Goal: Navigation & Orientation: Find specific page/section

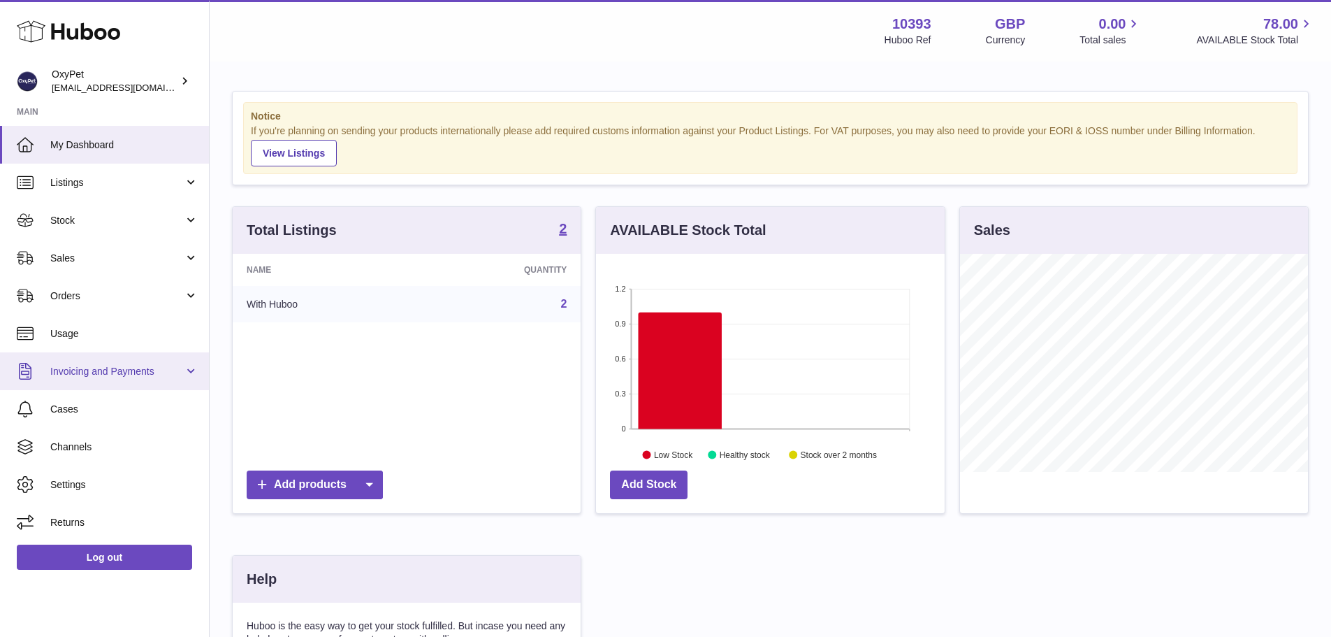
scroll to position [218, 349]
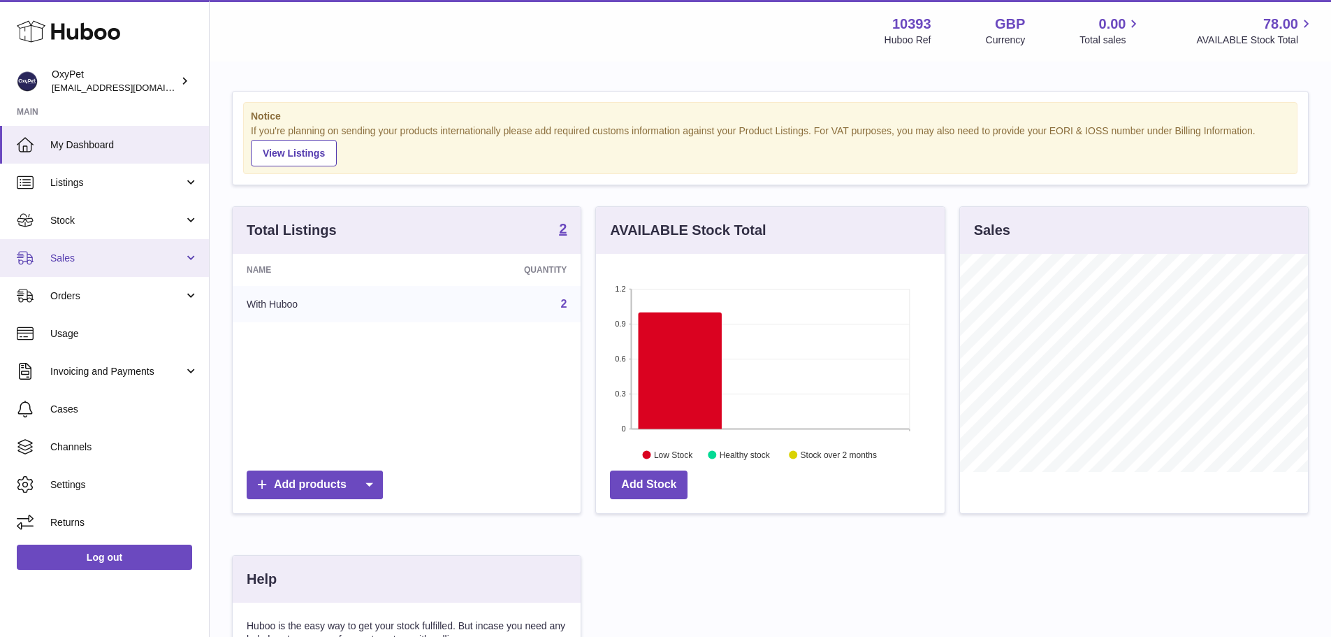
click at [133, 263] on span "Sales" at bounding box center [116, 258] width 133 height 13
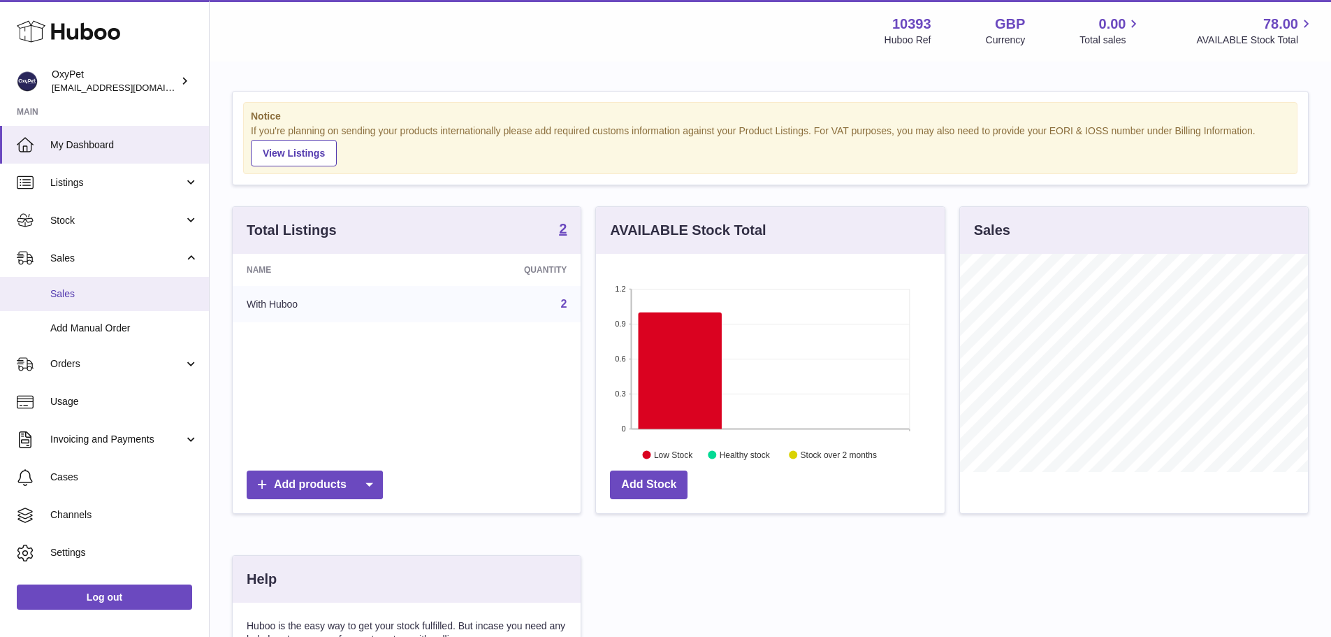
click at [115, 291] on span "Sales" at bounding box center [124, 293] width 148 height 13
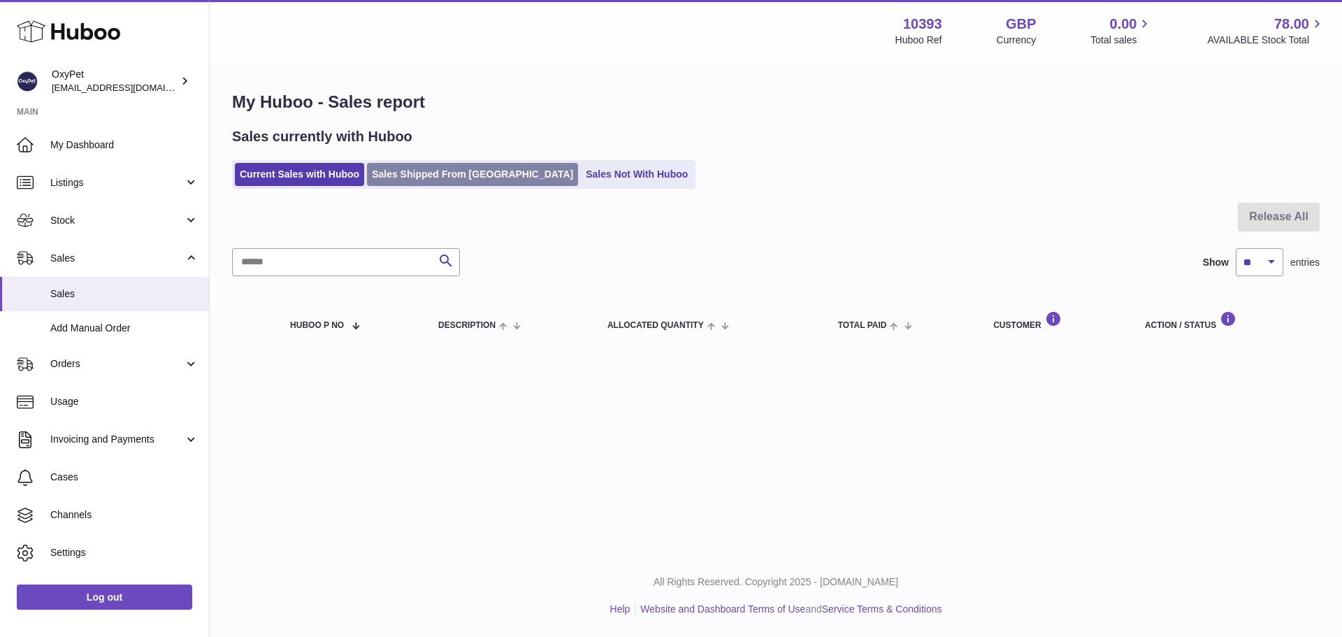
click at [414, 181] on link "Sales Shipped From [GEOGRAPHIC_DATA]" at bounding box center [472, 174] width 211 height 23
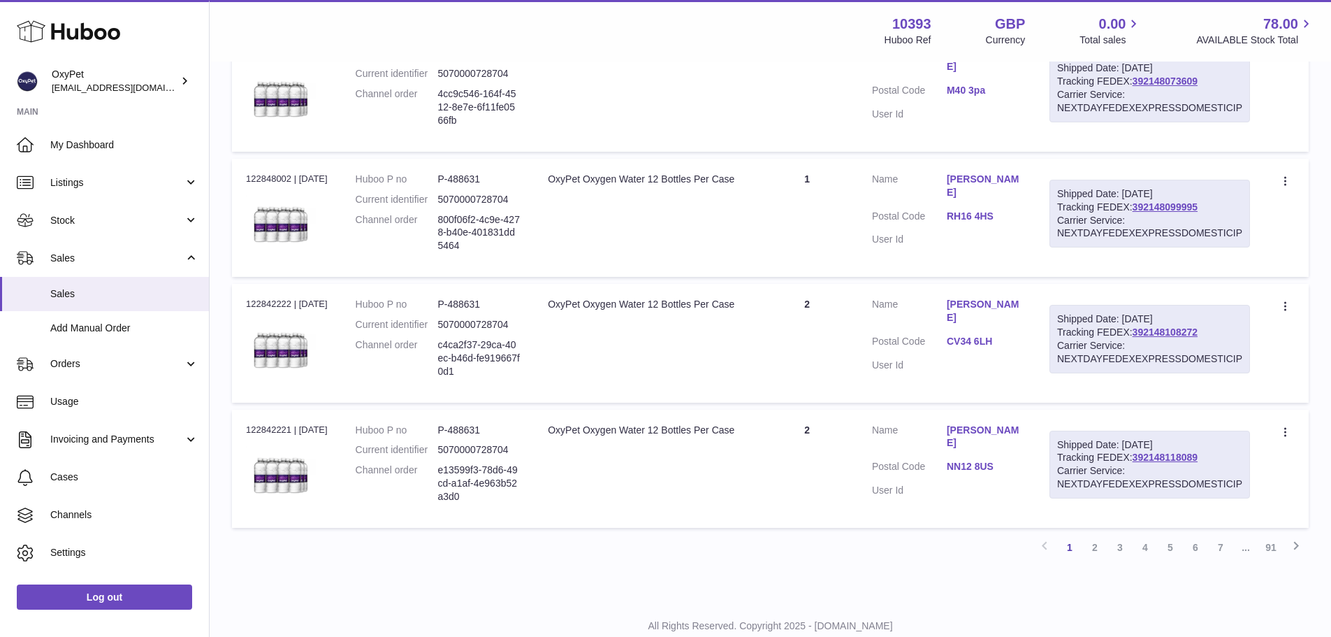
scroll to position [1191, 0]
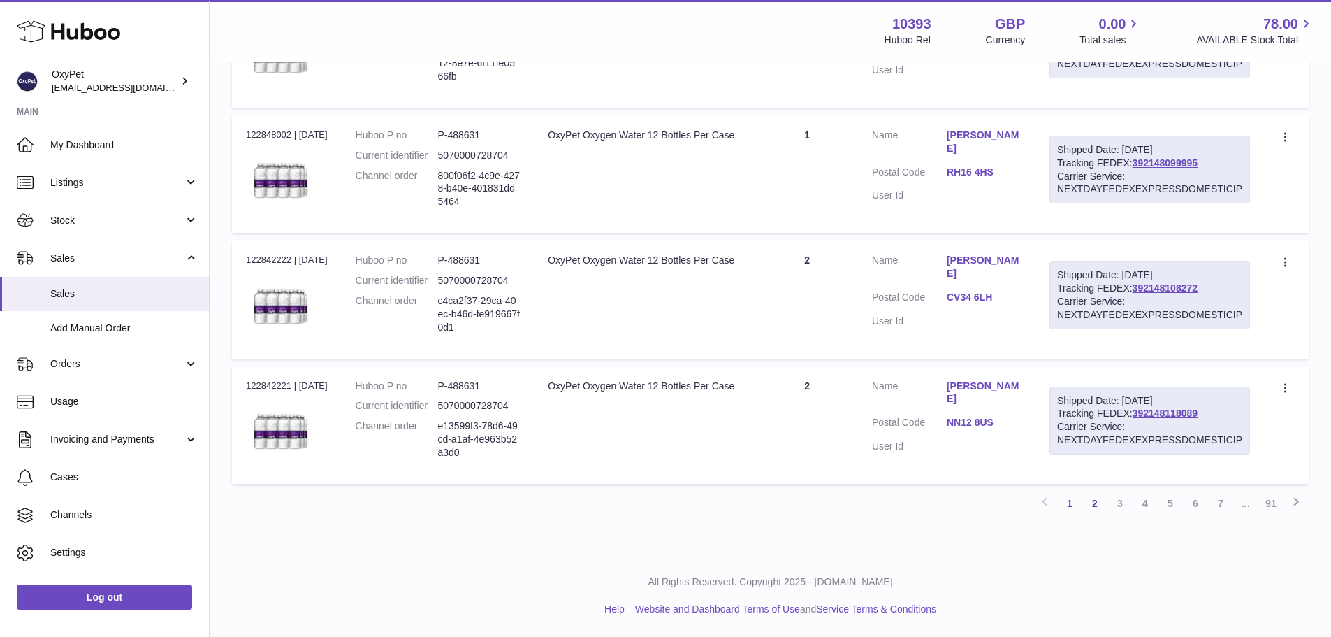
click at [1096, 502] on link "2" at bounding box center [1094, 503] width 25 height 25
click at [1121, 501] on link "3" at bounding box center [1119, 503] width 25 height 25
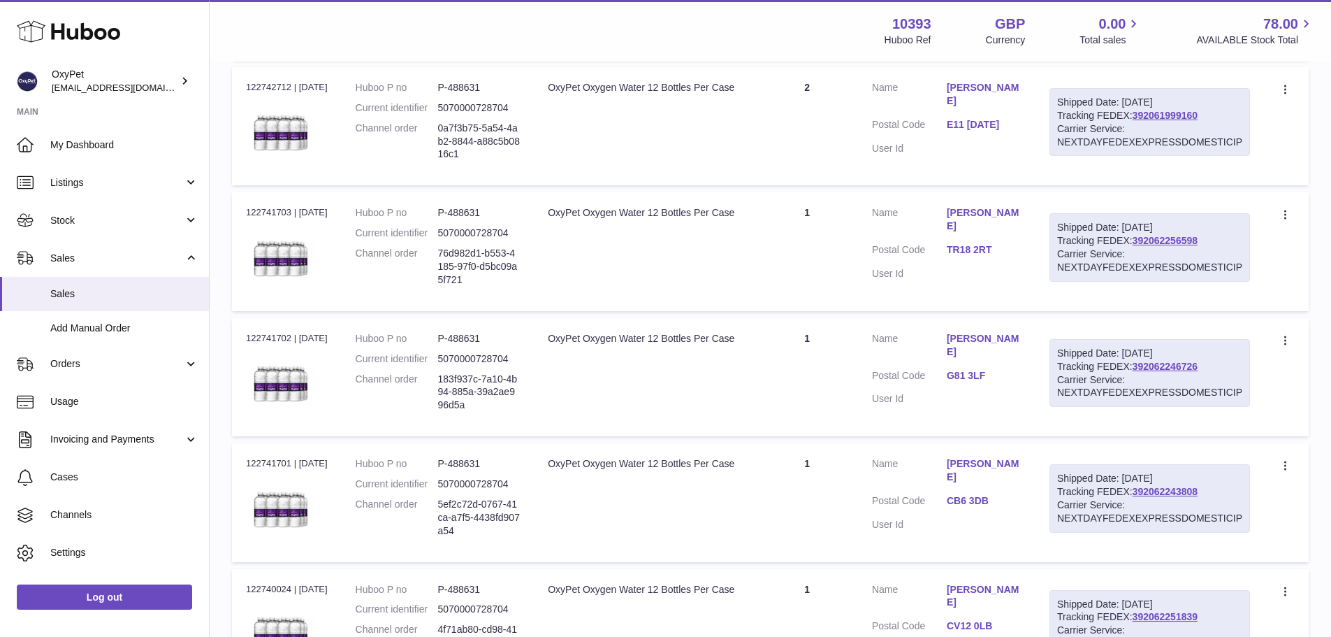
scroll to position [1182, 0]
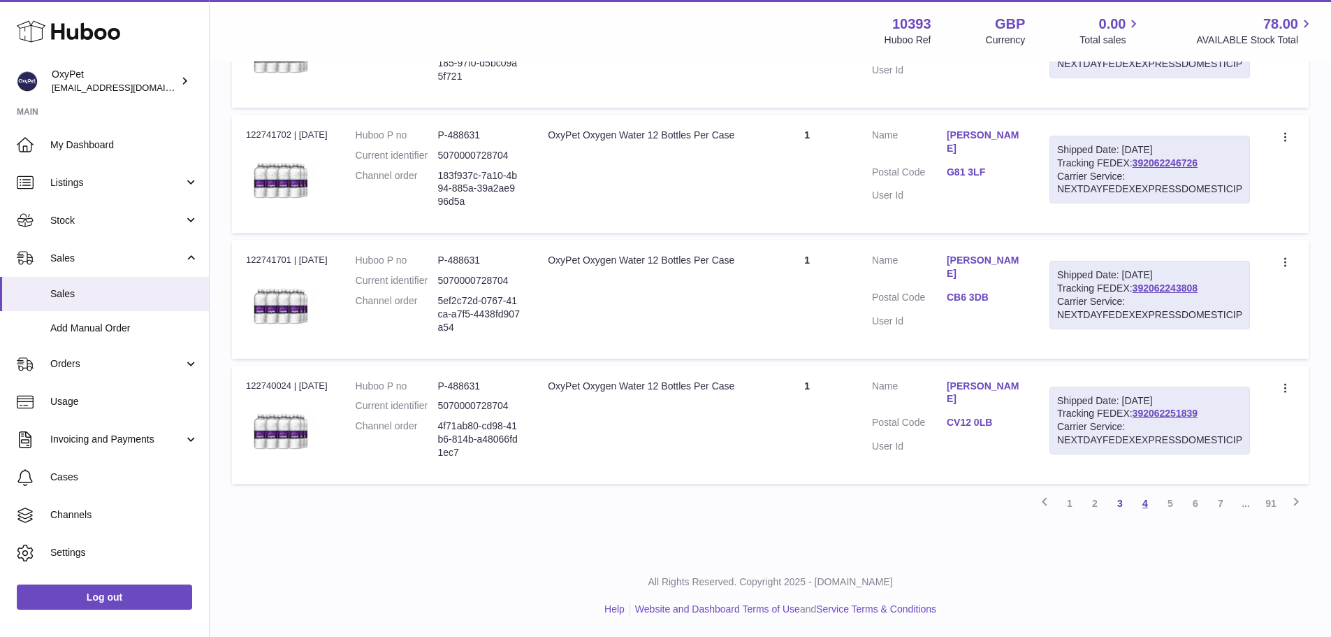
click at [1150, 504] on link "4" at bounding box center [1145, 503] width 25 height 25
click at [1171, 504] on link "5" at bounding box center [1170, 503] width 25 height 25
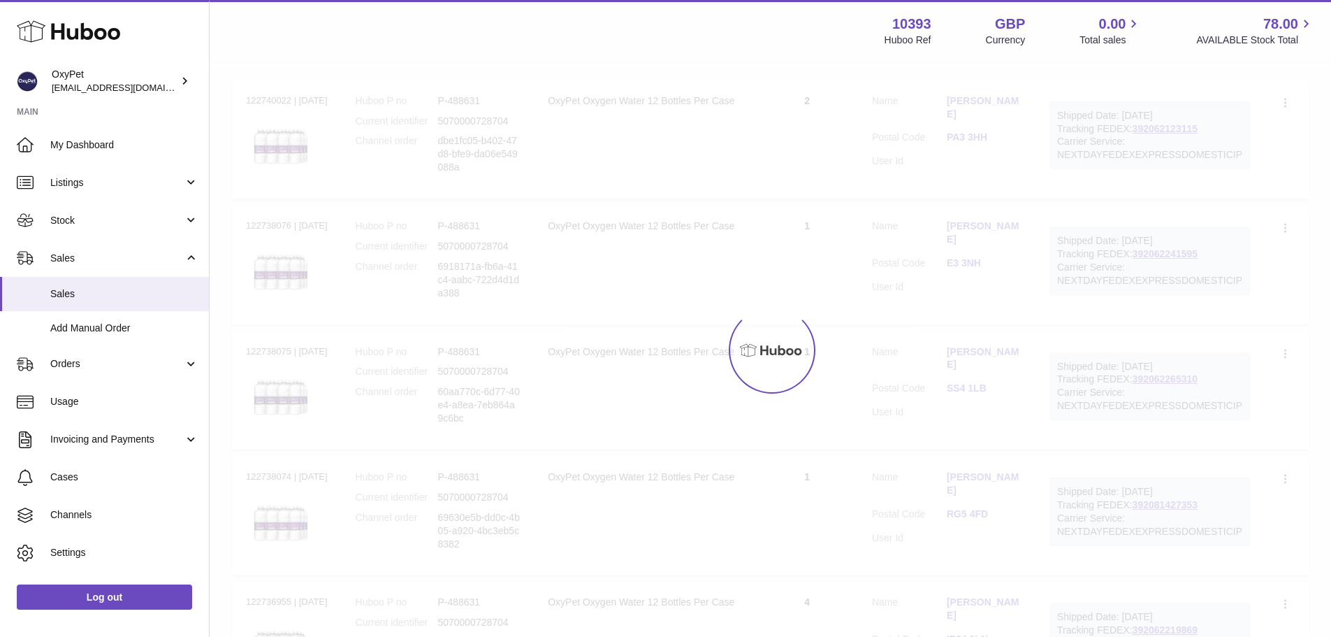
scroll to position [63, 0]
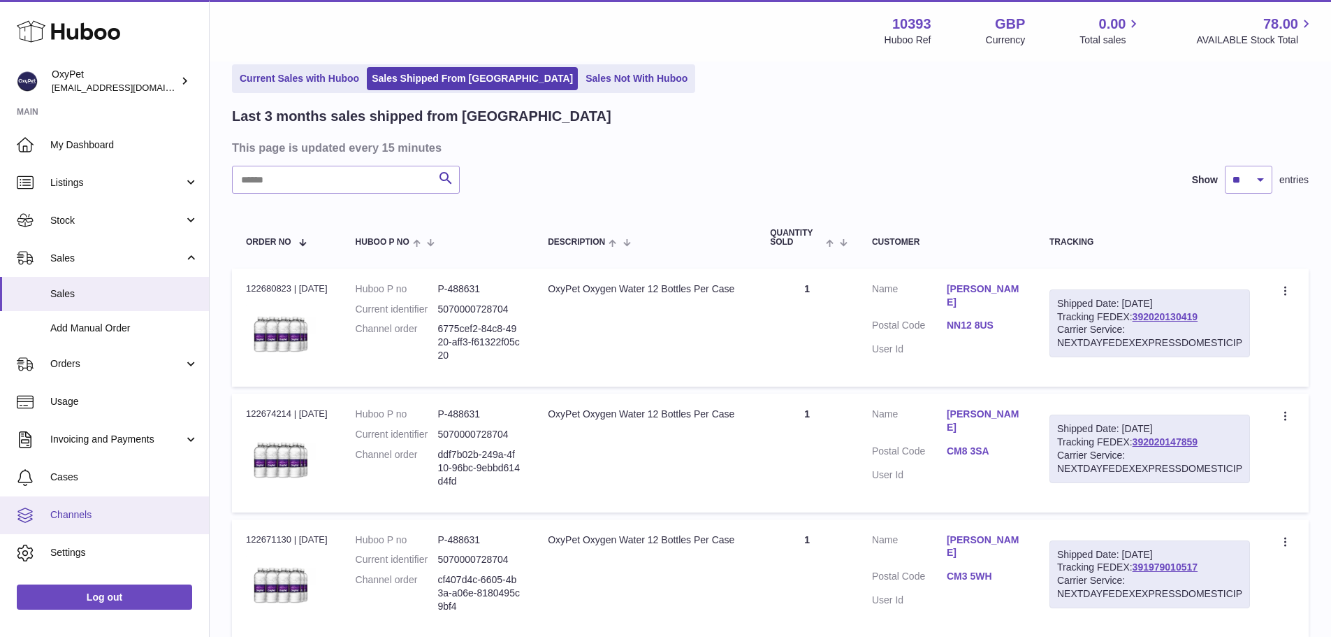
click at [99, 511] on span "Channels" at bounding box center [124, 514] width 148 height 13
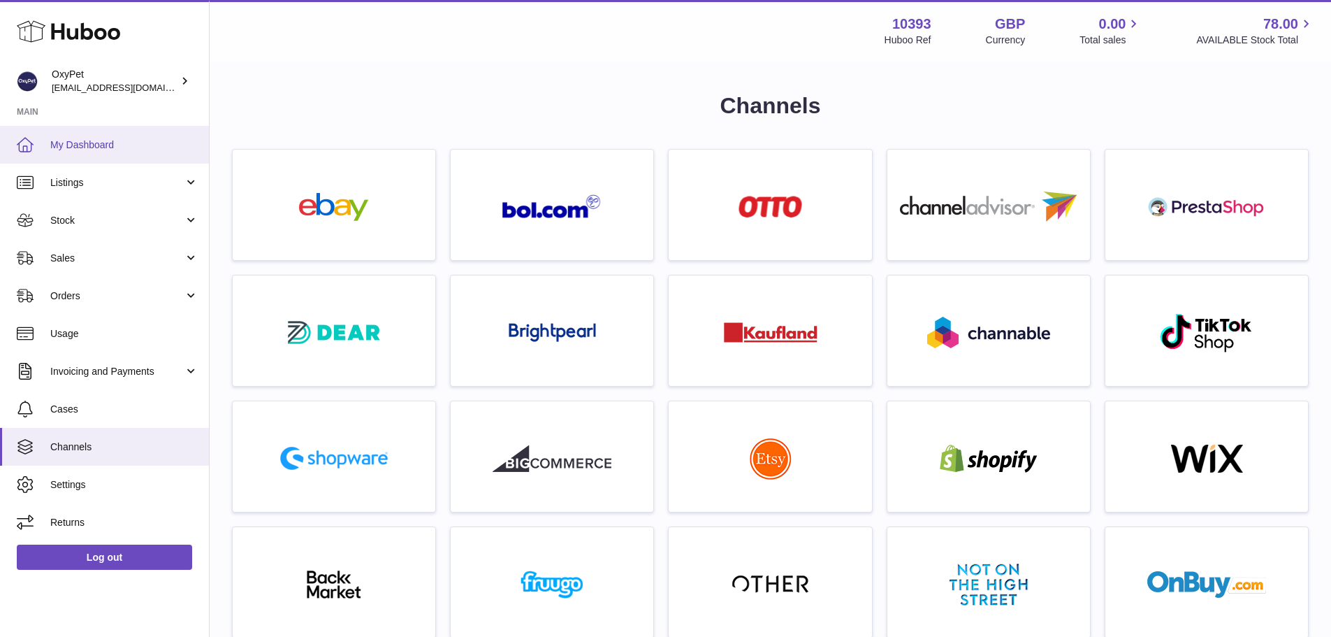
click at [135, 148] on span "My Dashboard" at bounding box center [124, 144] width 148 height 13
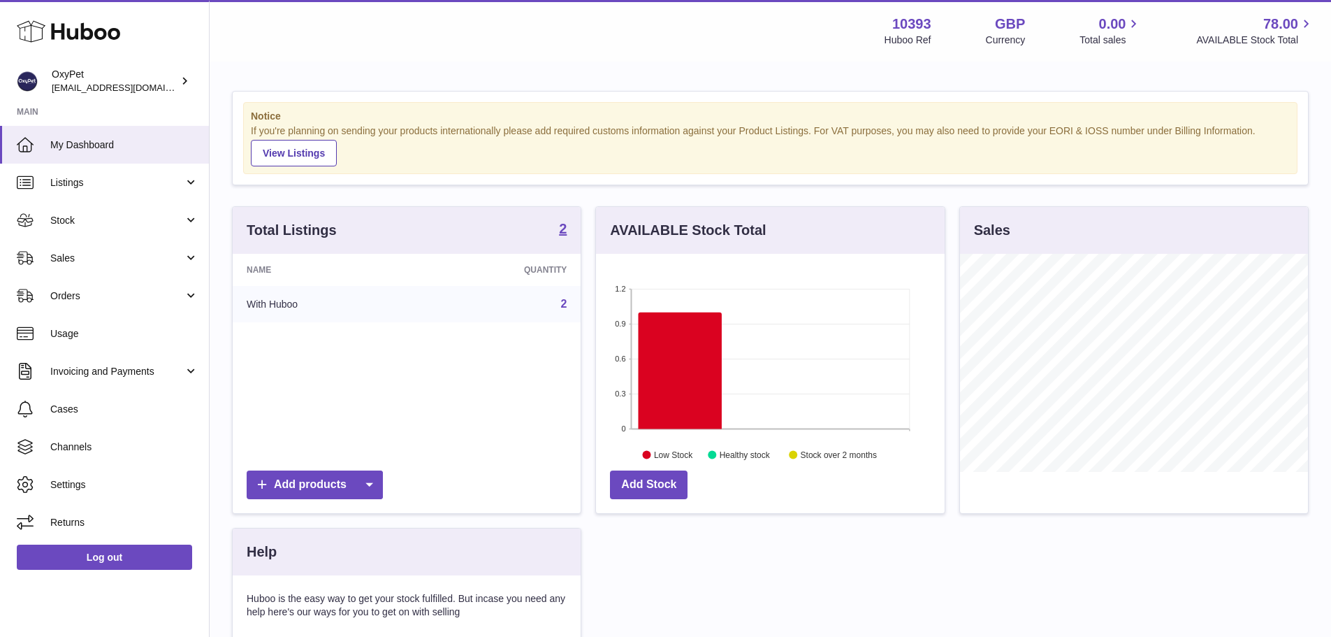
scroll to position [218, 349]
